Goal: Information Seeking & Learning: Check status

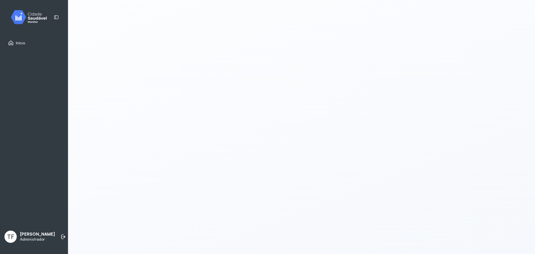
click at [26, 9] on div "Início TF [PERSON_NAME] Administrador" at bounding box center [34, 127] width 68 height 254
click at [23, 15] on img at bounding box center [31, 17] width 50 height 16
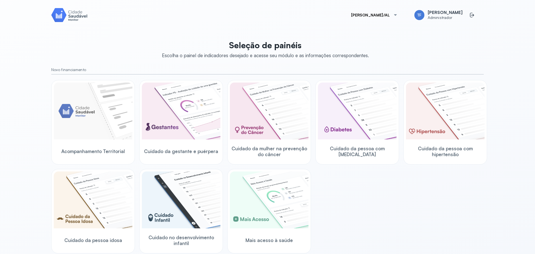
click at [388, 17] on button "[PERSON_NAME]/AL" at bounding box center [374, 14] width 60 height 11
click at [426, 43] on div "Seleção de painéis Escolha o painel de indicadores desejado e acesse seu módulo…" at bounding box center [267, 204] width 432 height 334
click at [470, 16] on icon at bounding box center [472, 15] width 6 height 6
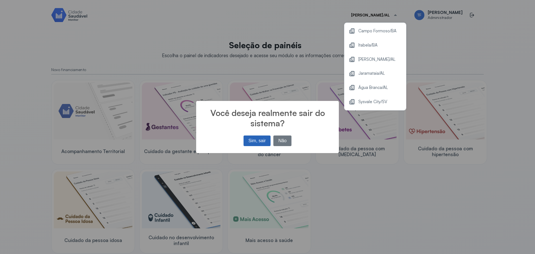
click at [264, 143] on button "Sim, sair" at bounding box center [256, 140] width 27 height 11
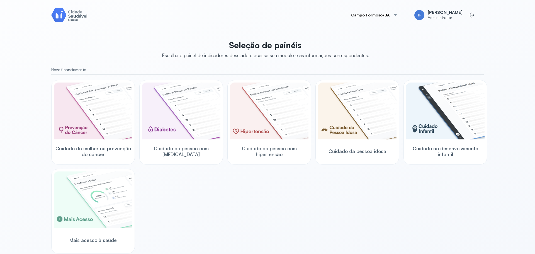
click at [390, 13] on button "Campo Formoso/BA" at bounding box center [374, 14] width 60 height 11
click at [385, 103] on span "Coqueiro Seco/AL" at bounding box center [375, 102] width 34 height 8
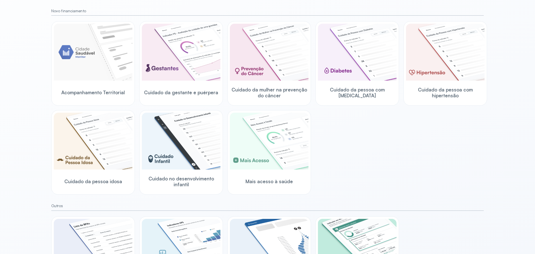
scroll to position [28, 0]
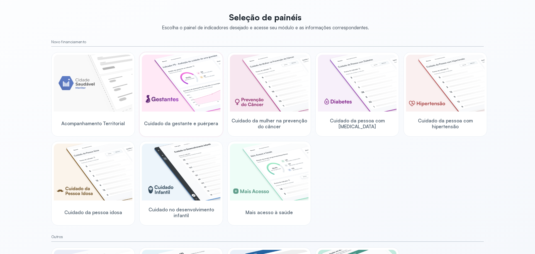
click at [181, 100] on img at bounding box center [181, 83] width 79 height 57
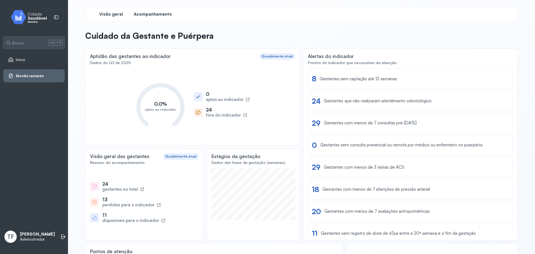
click at [167, 15] on span "Acompanhamento" at bounding box center [153, 14] width 38 height 5
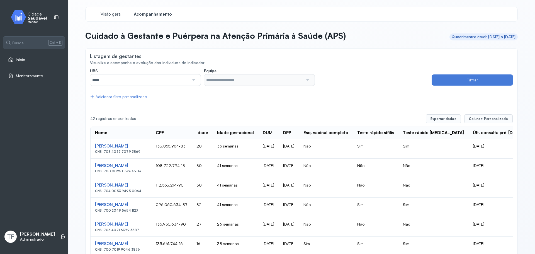
click at [126, 224] on div "Mayara Gomes Dos Santos" at bounding box center [121, 223] width 52 height 5
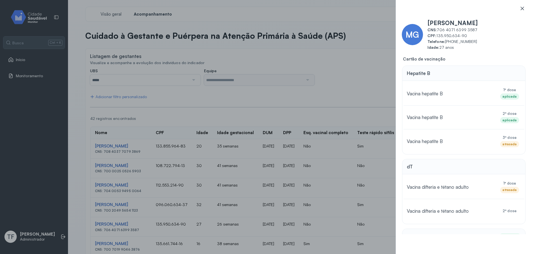
click at [520, 7] on icon at bounding box center [522, 9] width 6 height 6
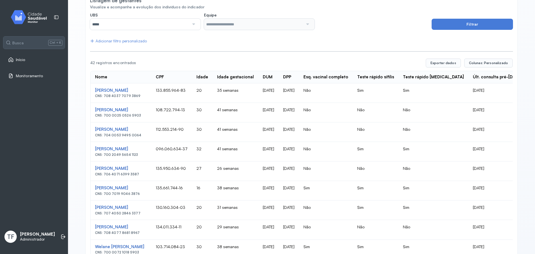
scroll to position [111, 0]
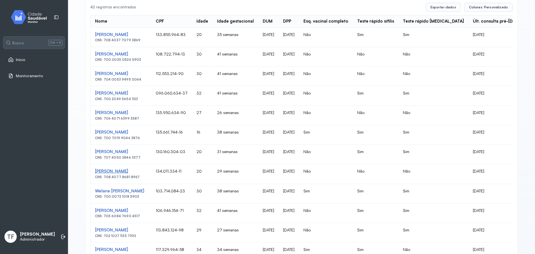
click at [143, 172] on div "Adriana Do Nascimento Dantas" at bounding box center [121, 171] width 52 height 5
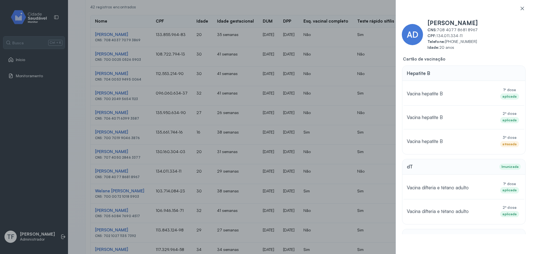
click at [525, 9] on div at bounding box center [522, 11] width 14 height 11
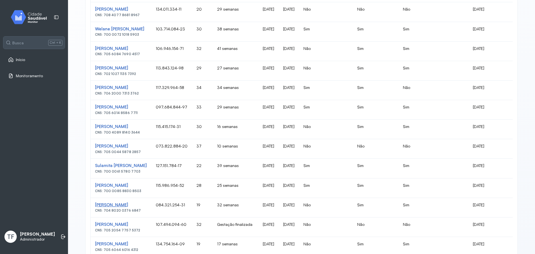
scroll to position [279, 0]
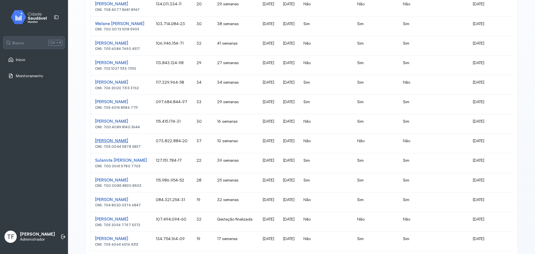
click at [147, 142] on div "Joselane Dos Santos Monteiro" at bounding box center [121, 140] width 52 height 5
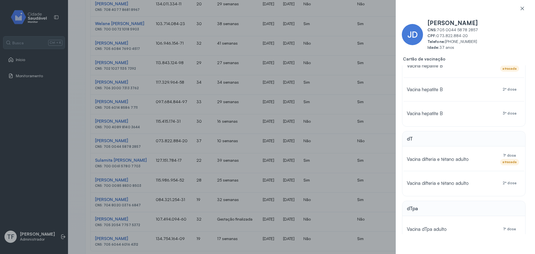
scroll to position [0, 0]
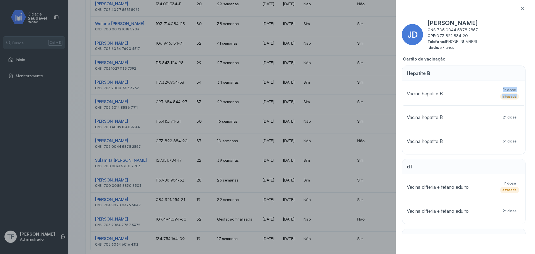
drag, startPoint x: 501, startPoint y: 89, endPoint x: 517, endPoint y: 95, distance: 17.5
click at [517, 95] on div "1ª dose atrasada" at bounding box center [509, 93] width 22 height 12
click at [514, 99] on div at bounding box center [514, 99] width 0 height 0
click at [510, 94] on div "atrasada" at bounding box center [509, 96] width 19 height 6
drag, startPoint x: 500, startPoint y: 140, endPoint x: 514, endPoint y: 140, distance: 14.5
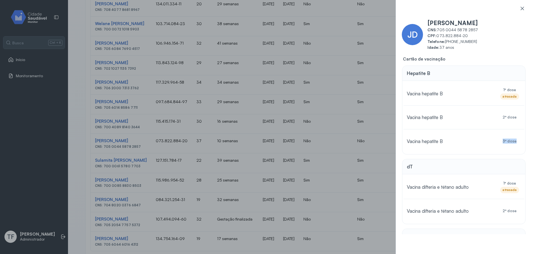
click at [514, 140] on div "3ª dose" at bounding box center [509, 141] width 22 height 13
click at [500, 142] on div "3ª dose" at bounding box center [509, 141] width 22 height 13
drag, startPoint x: 500, startPoint y: 142, endPoint x: 514, endPoint y: 143, distance: 14.0
click at [514, 143] on div "3ª dose" at bounding box center [509, 141] width 22 height 13
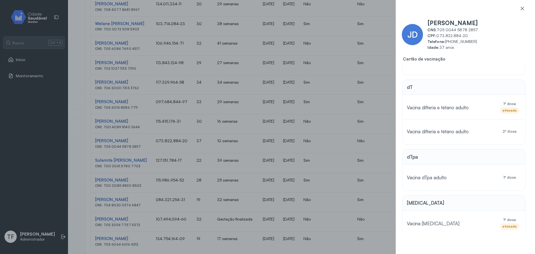
scroll to position [84, 0]
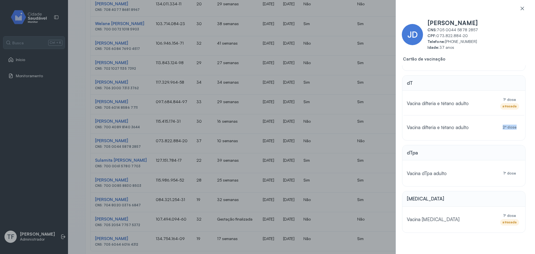
drag, startPoint x: 498, startPoint y: 131, endPoint x: 514, endPoint y: 133, distance: 16.3
click at [514, 133] on div "2ª dose" at bounding box center [509, 127] width 22 height 13
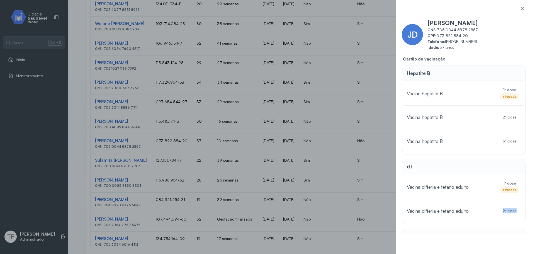
scroll to position [28, 0]
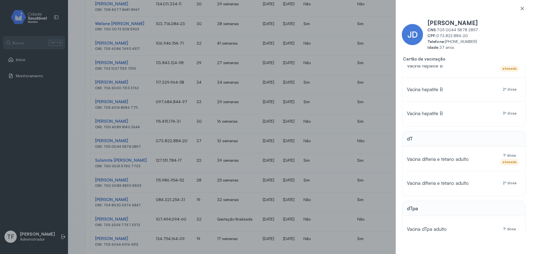
click at [474, 171] on div "Vacina difteria e tétano adulto 2ª dose" at bounding box center [463, 183] width 121 height 24
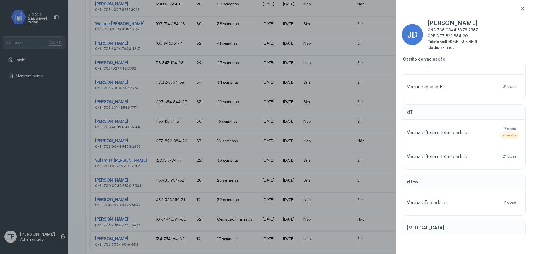
scroll to position [50, 0]
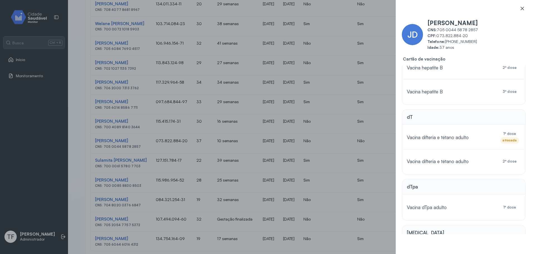
click at [520, 10] on icon at bounding box center [522, 9] width 6 height 6
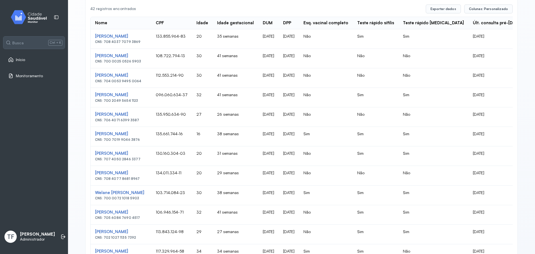
scroll to position [28, 0]
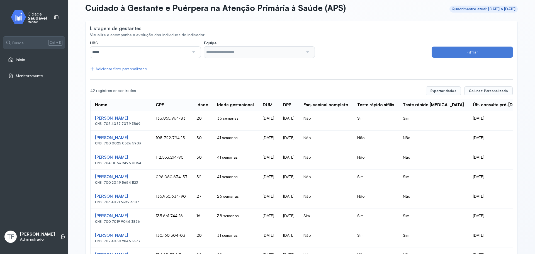
click at [33, 19] on img at bounding box center [31, 17] width 50 height 16
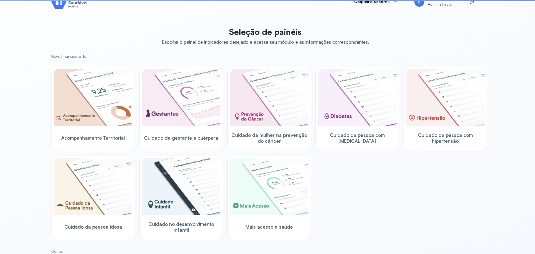
scroll to position [28, 0]
